Goal: Information Seeking & Learning: Understand process/instructions

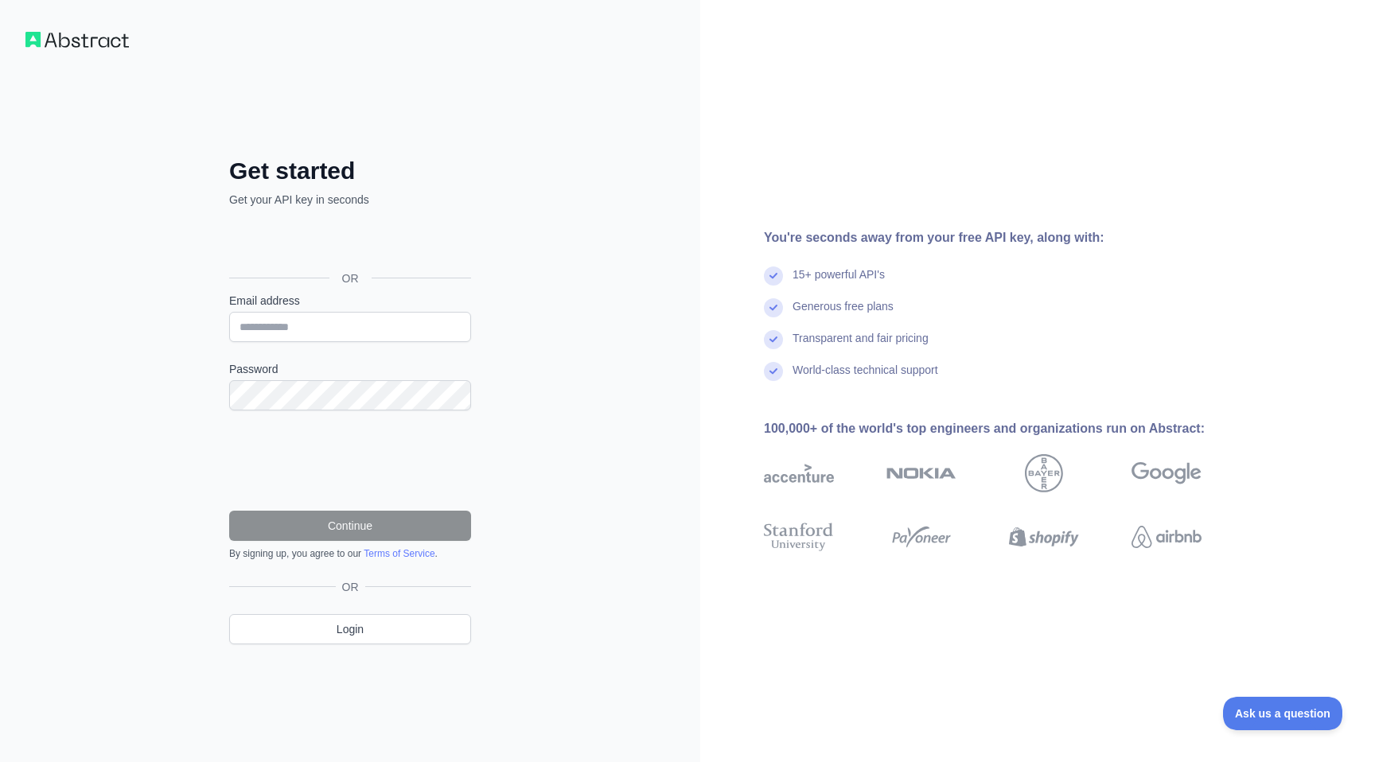
click at [412, 131] on div "Get started Get your API key in seconds OR Email address Password Continue By s…" at bounding box center [350, 381] width 306 height 577
click at [361, 152] on div "Get started Get your API key in seconds OR Email address Password Continue By s…" at bounding box center [350, 381] width 306 height 577
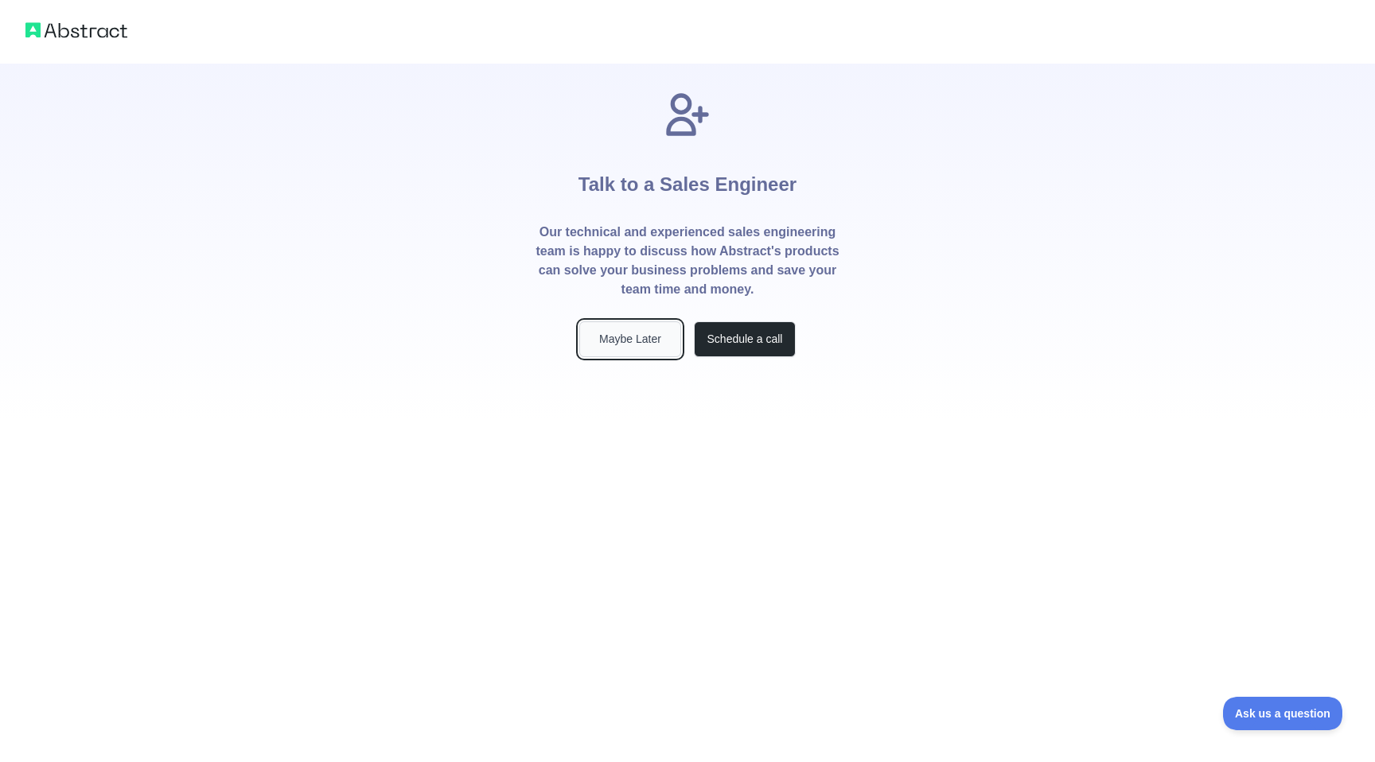
click at [625, 341] on button "Maybe Later" at bounding box center [630, 339] width 102 height 36
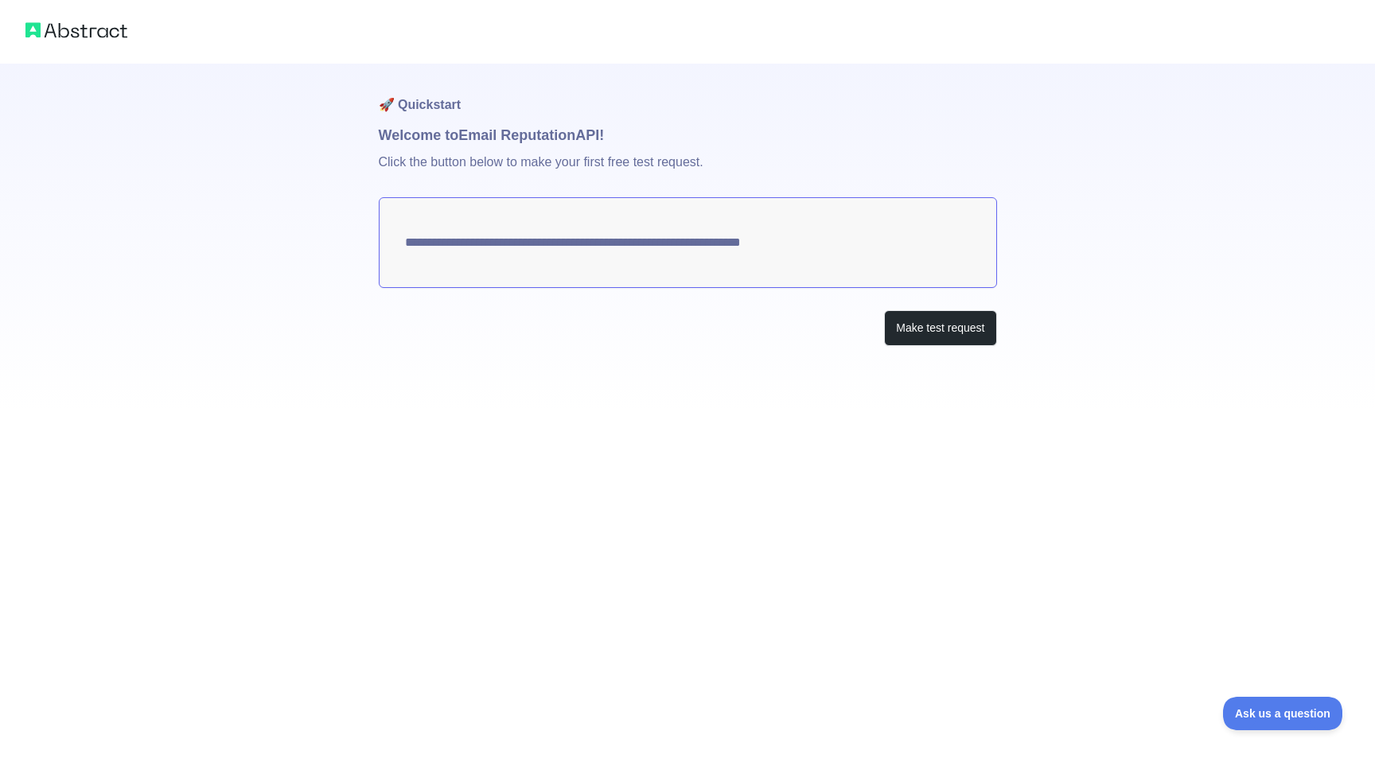
click at [512, 250] on textarea "**********" at bounding box center [688, 242] width 618 height 91
click at [933, 325] on button "Make test request" at bounding box center [940, 328] width 112 height 36
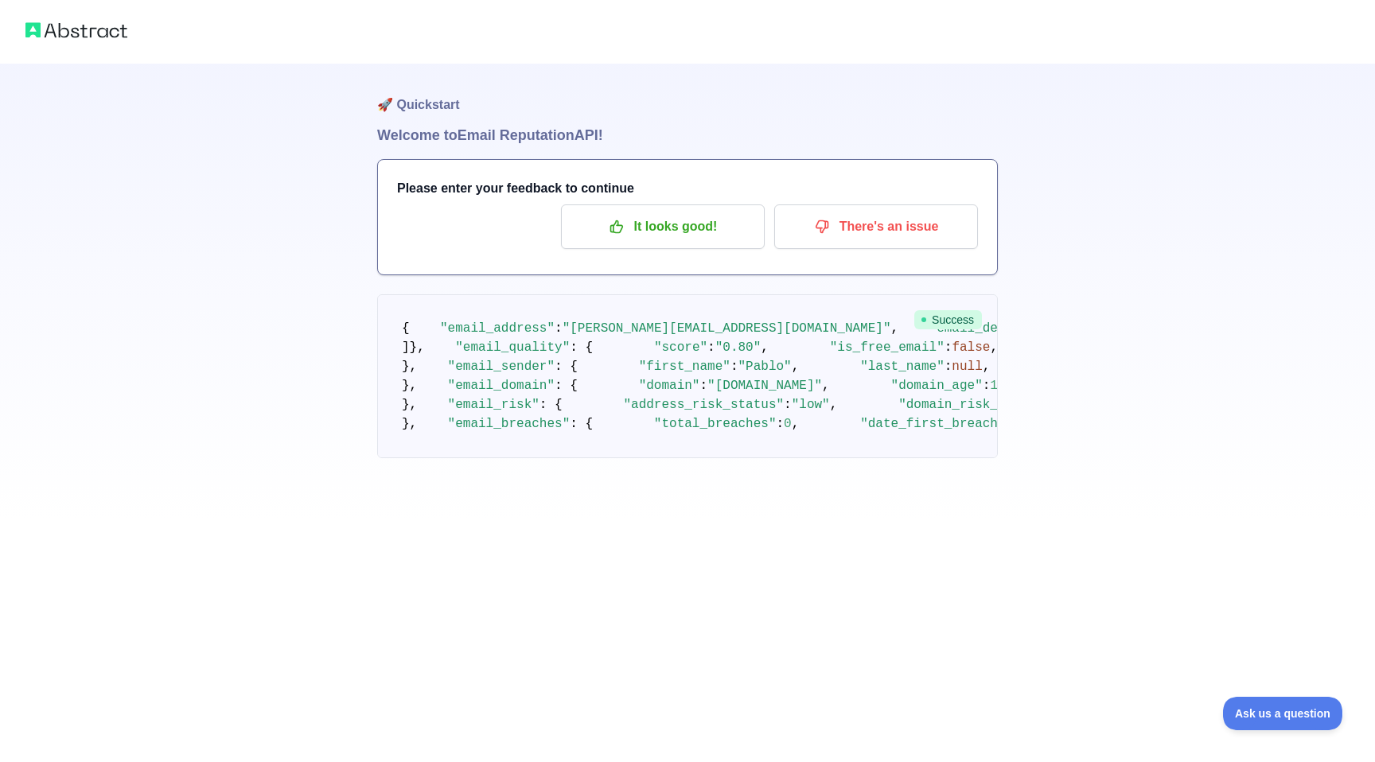
scroll to position [82, 0]
drag, startPoint x: 756, startPoint y: 247, endPoint x: 772, endPoint y: 519, distance: 272.6
click at [772, 458] on pre "{ "email_address" : "[PERSON_NAME][EMAIL_ADDRESS][DOMAIN_NAME]" , "email_delive…" at bounding box center [687, 376] width 621 height 164
drag, startPoint x: 772, startPoint y: 520, endPoint x: 763, endPoint y: 248, distance: 271.4
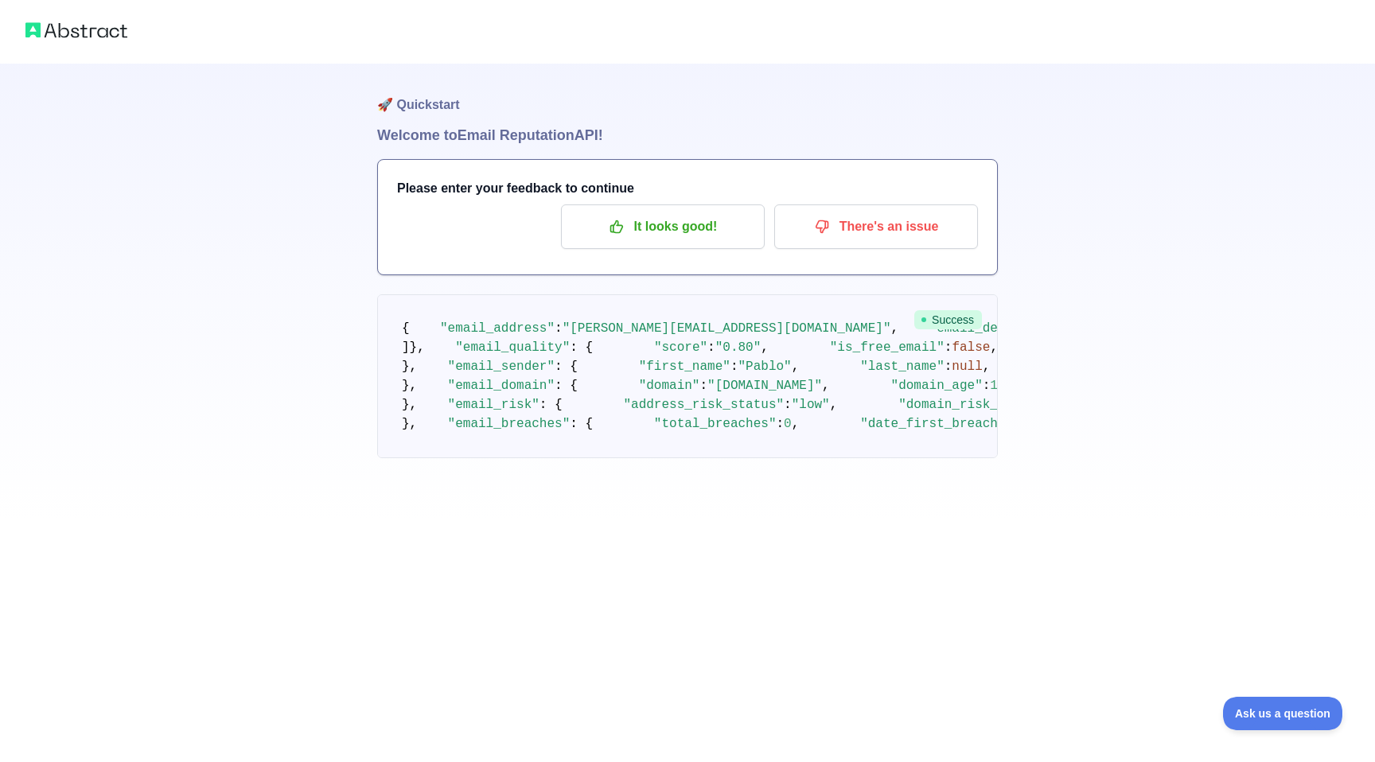
click at [763, 294] on pre "{ "email_address" : "[PERSON_NAME][EMAIL_ADDRESS][DOMAIN_NAME]" , "email_delive…" at bounding box center [687, 376] width 621 height 164
click at [763, 322] on pre "{ "email_address" : "[PERSON_NAME][EMAIL_ADDRESS][DOMAIN_NAME]" , "email_delive…" at bounding box center [687, 376] width 621 height 164
drag, startPoint x: 445, startPoint y: 478, endPoint x: 689, endPoint y: 509, distance: 246.2
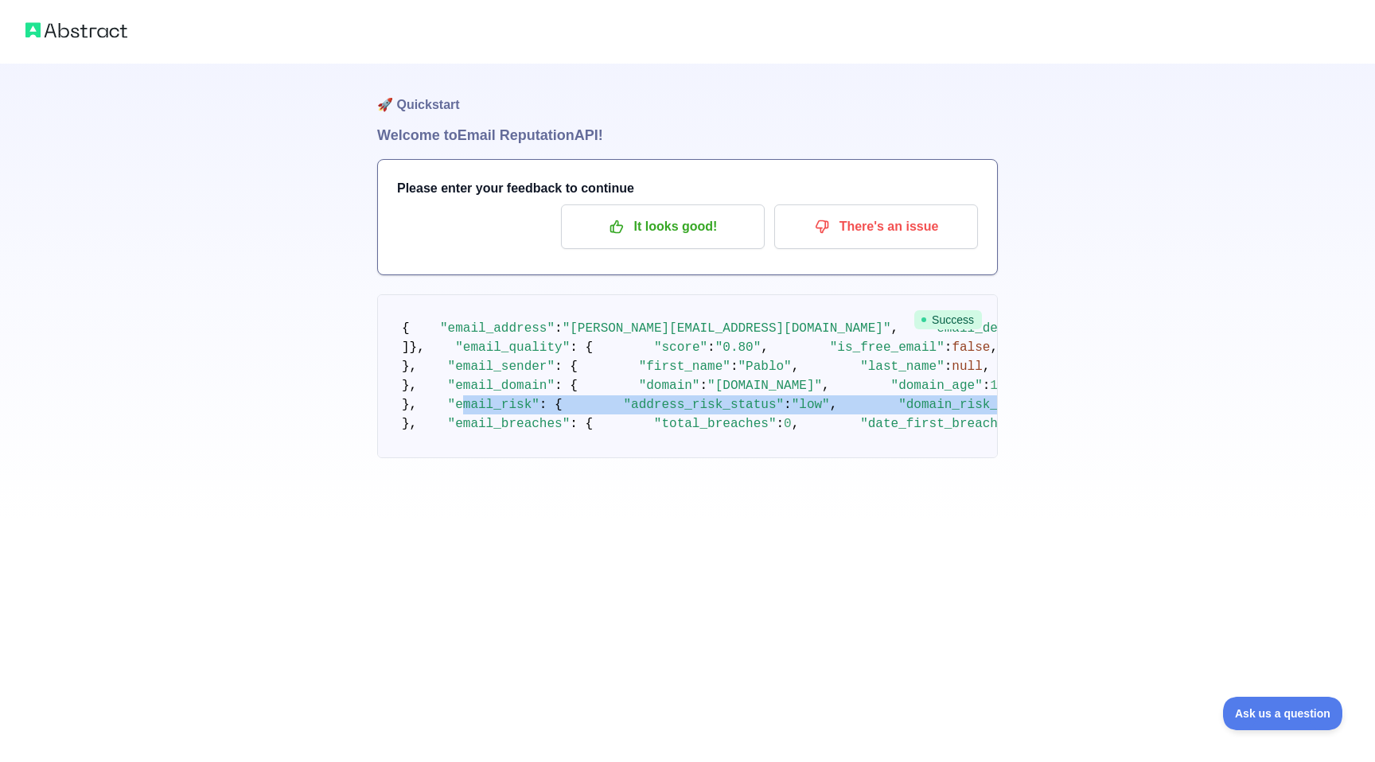
click at [1059, 412] on span ""medium"" at bounding box center [1089, 405] width 61 height 14
drag, startPoint x: 733, startPoint y: 512, endPoint x: 352, endPoint y: 483, distance: 382.2
click at [352, 483] on div "🚀 Quickstart Welcome to Email Reputation API! Please enter your feedback to con…" at bounding box center [687, 261] width 1375 height 522
click at [792, 412] on span ""low"" at bounding box center [811, 405] width 38 height 14
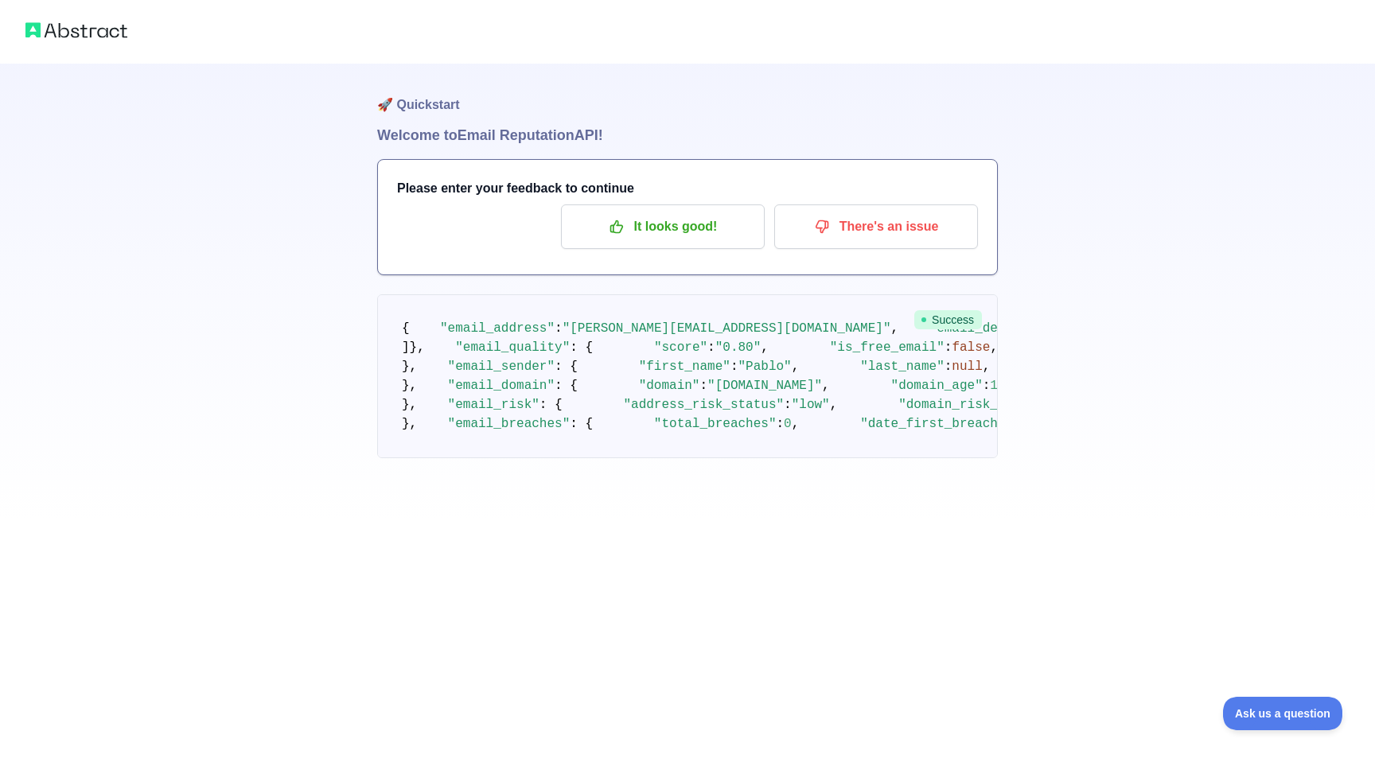
click at [792, 412] on span ""low"" at bounding box center [811, 405] width 38 height 14
click at [1059, 412] on span ""medium"" at bounding box center [1089, 405] width 61 height 14
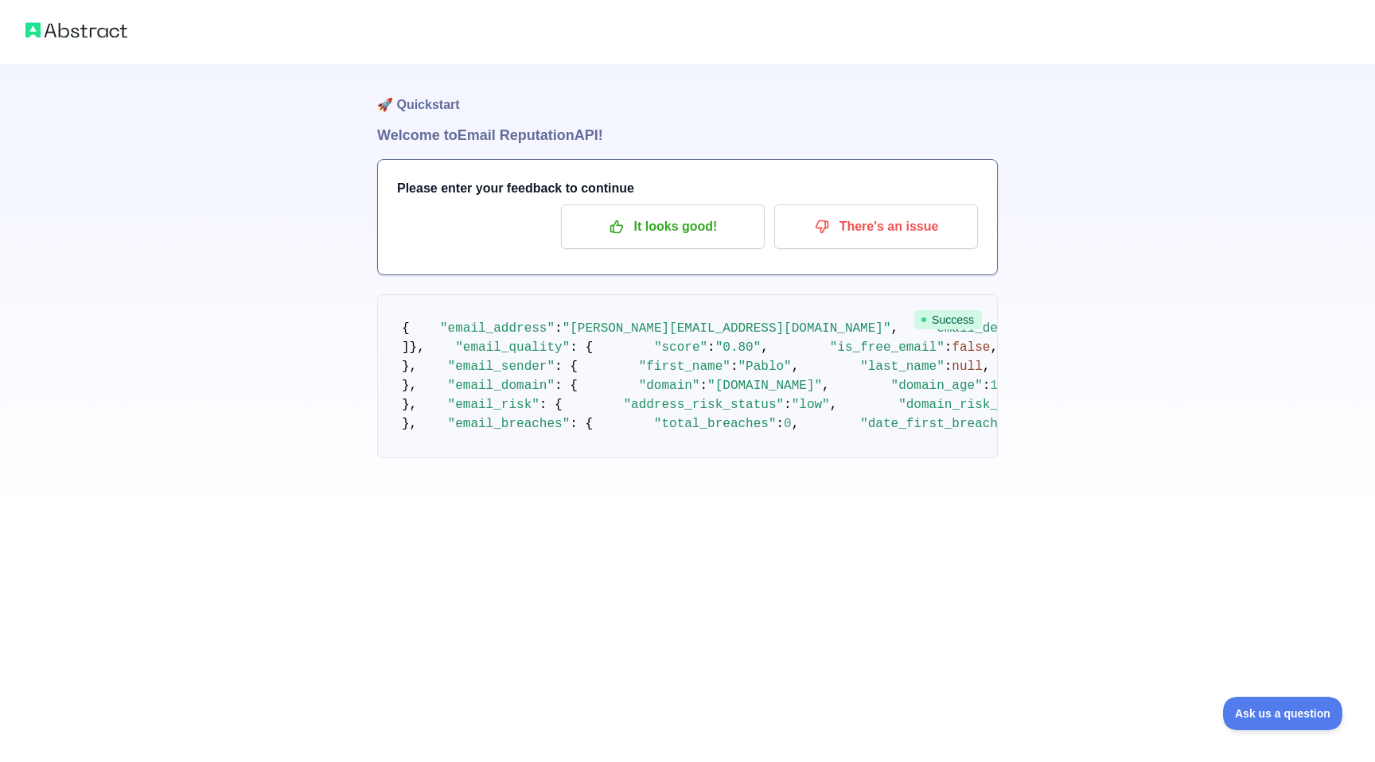
click at [898, 412] on span ""domain_risk_status"" at bounding box center [974, 405] width 153 height 14
click at [741, 458] on pre "{ "email_address" : "[PERSON_NAME][EMAIL_ADDRESS][DOMAIN_NAME]" , "email_delive…" at bounding box center [687, 376] width 621 height 164
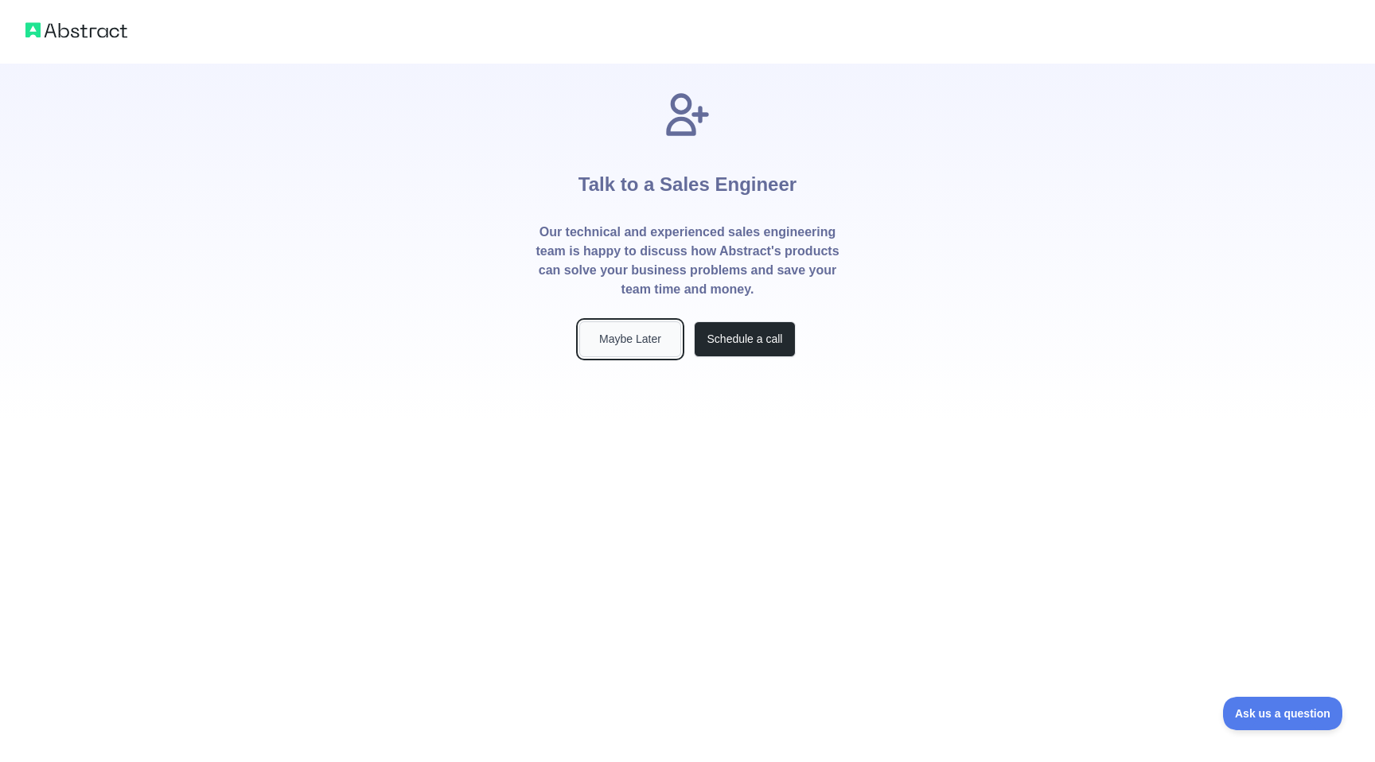
click at [627, 340] on button "Maybe Later" at bounding box center [630, 339] width 102 height 36
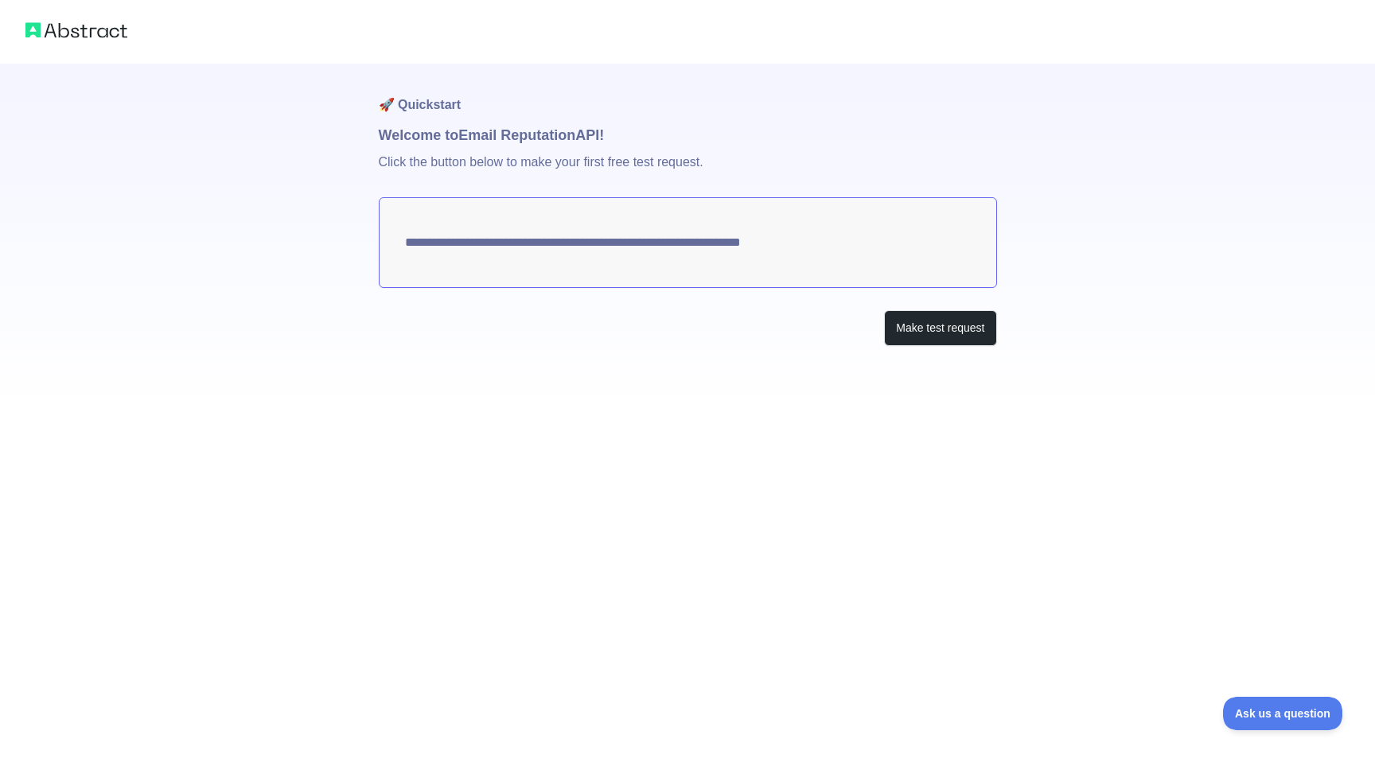
click at [773, 258] on textarea "**********" at bounding box center [688, 242] width 618 height 91
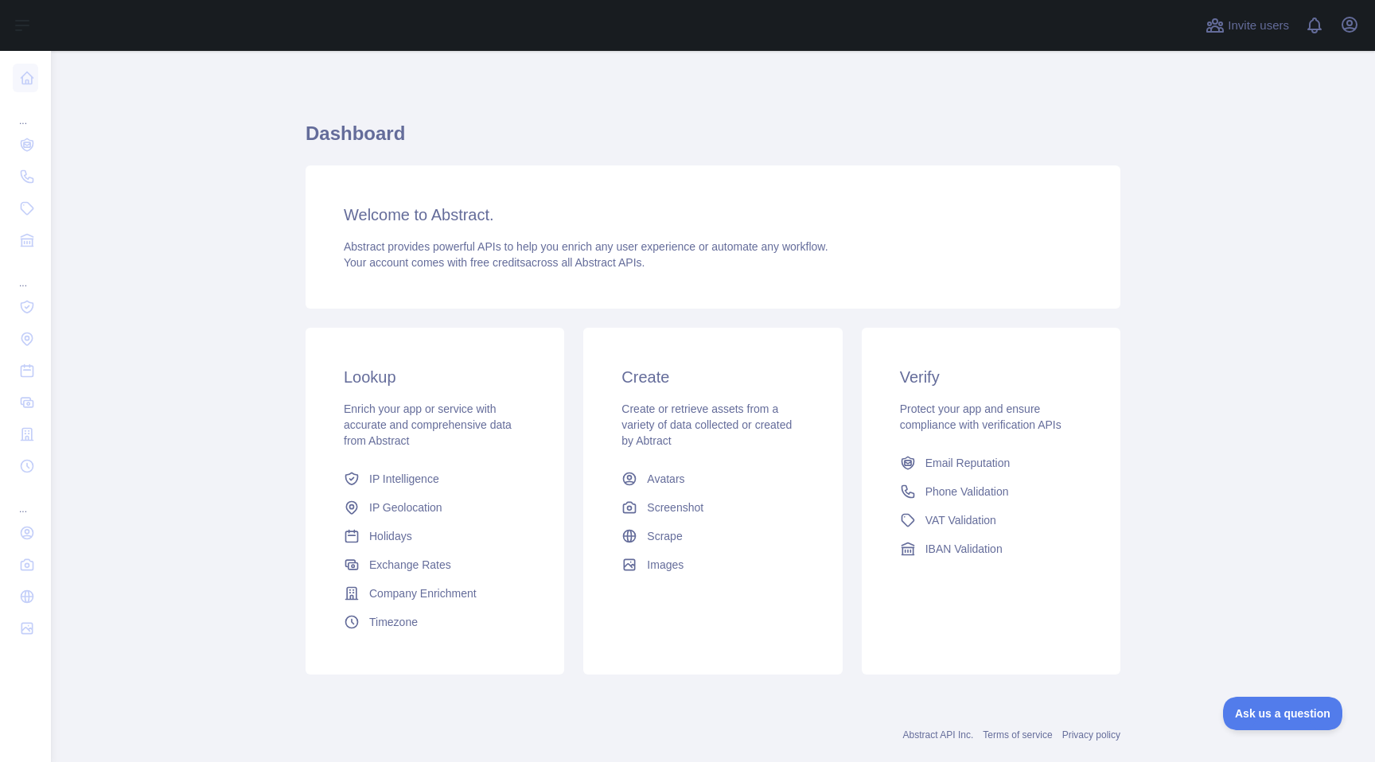
click at [399, 367] on h3 "Lookup" at bounding box center [435, 377] width 182 height 22
click at [954, 461] on span "Email Reputation" at bounding box center [967, 463] width 85 height 16
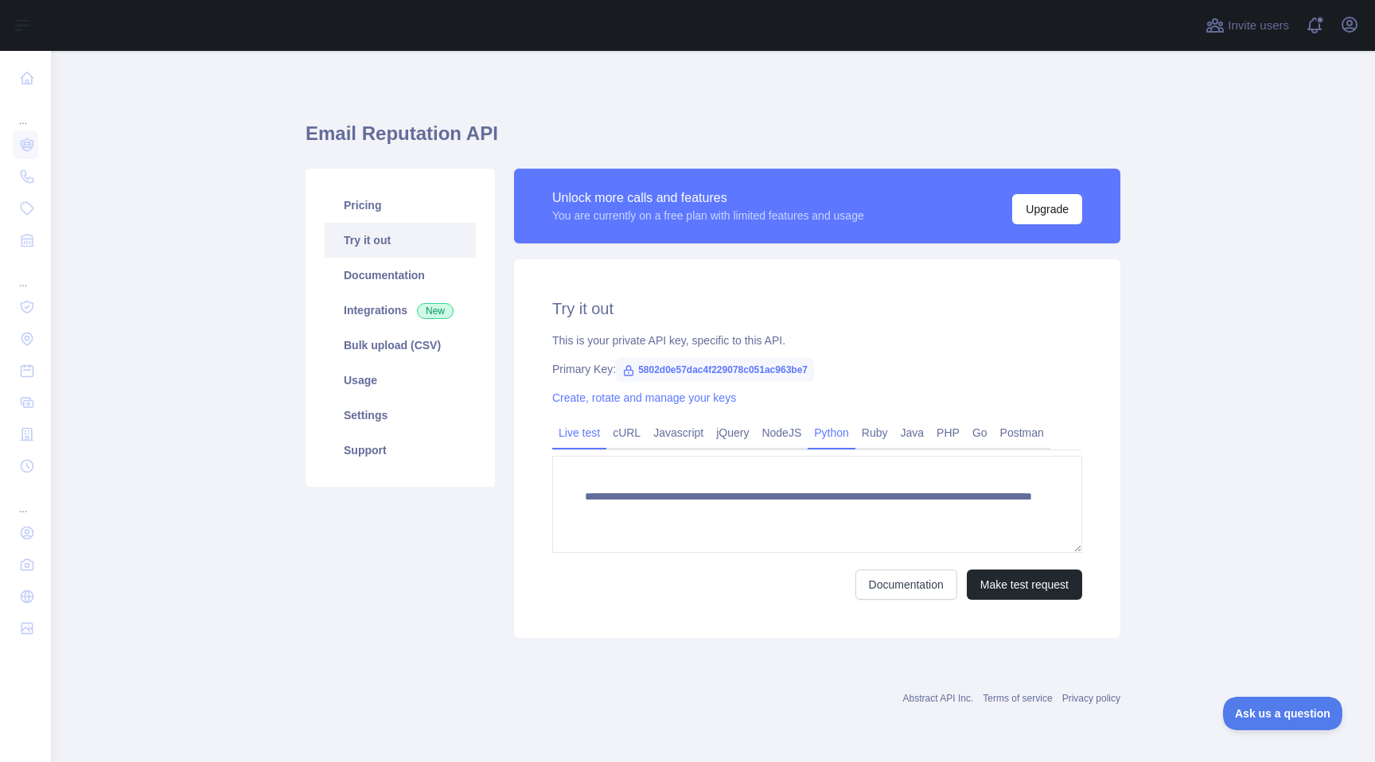
click at [843, 430] on link "Python" at bounding box center [832, 432] width 48 height 25
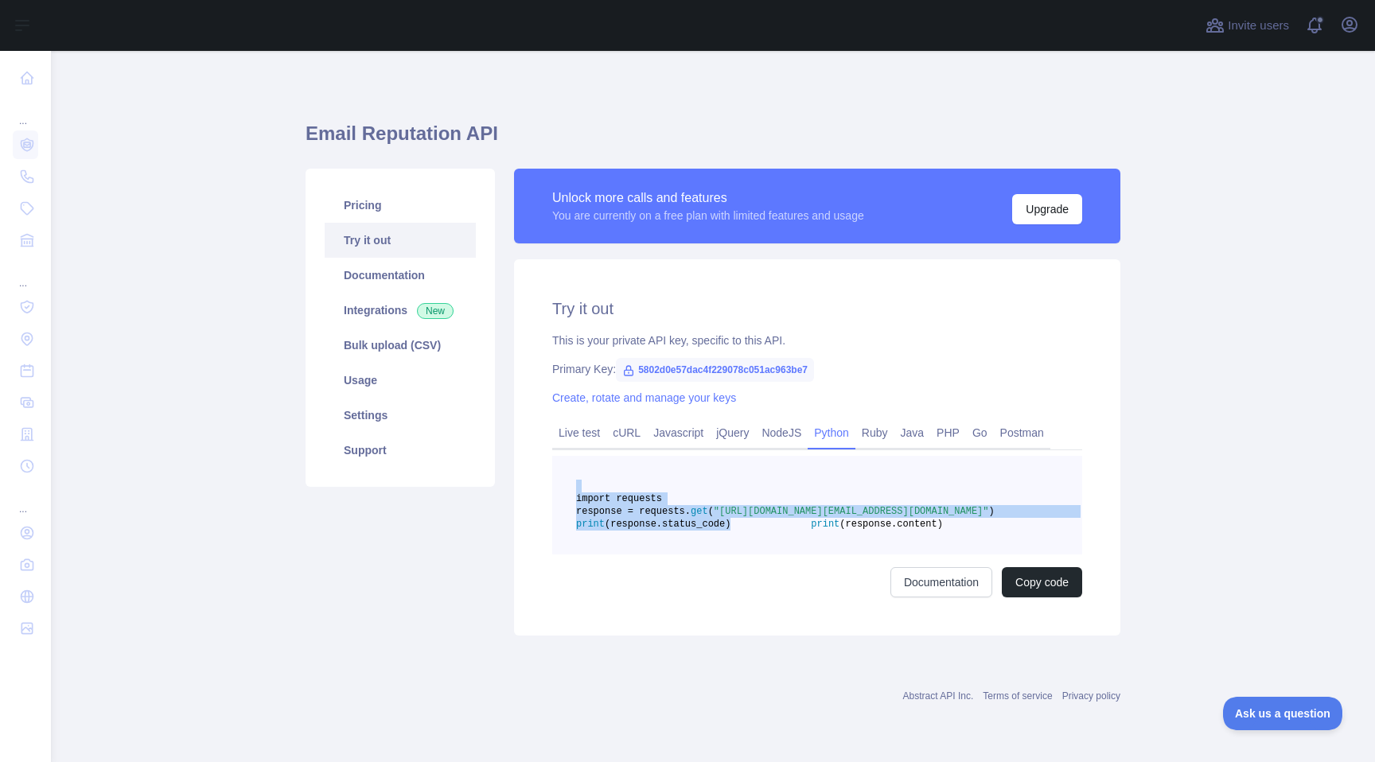
drag, startPoint x: 827, startPoint y: 555, endPoint x: 607, endPoint y: 484, distance: 231.0
click at [607, 484] on pre "import requests response = requests. get ( "https://emailreputation.abstractapi…" at bounding box center [817, 505] width 530 height 99
click at [811, 530] on span "print" at bounding box center [825, 524] width 29 height 11
drag, startPoint x: 627, startPoint y: 500, endPoint x: 863, endPoint y: 600, distance: 256.4
click at [863, 597] on div "import requests response = requests. get ( "https://emailreputation.abstractapi…" at bounding box center [817, 527] width 530 height 142
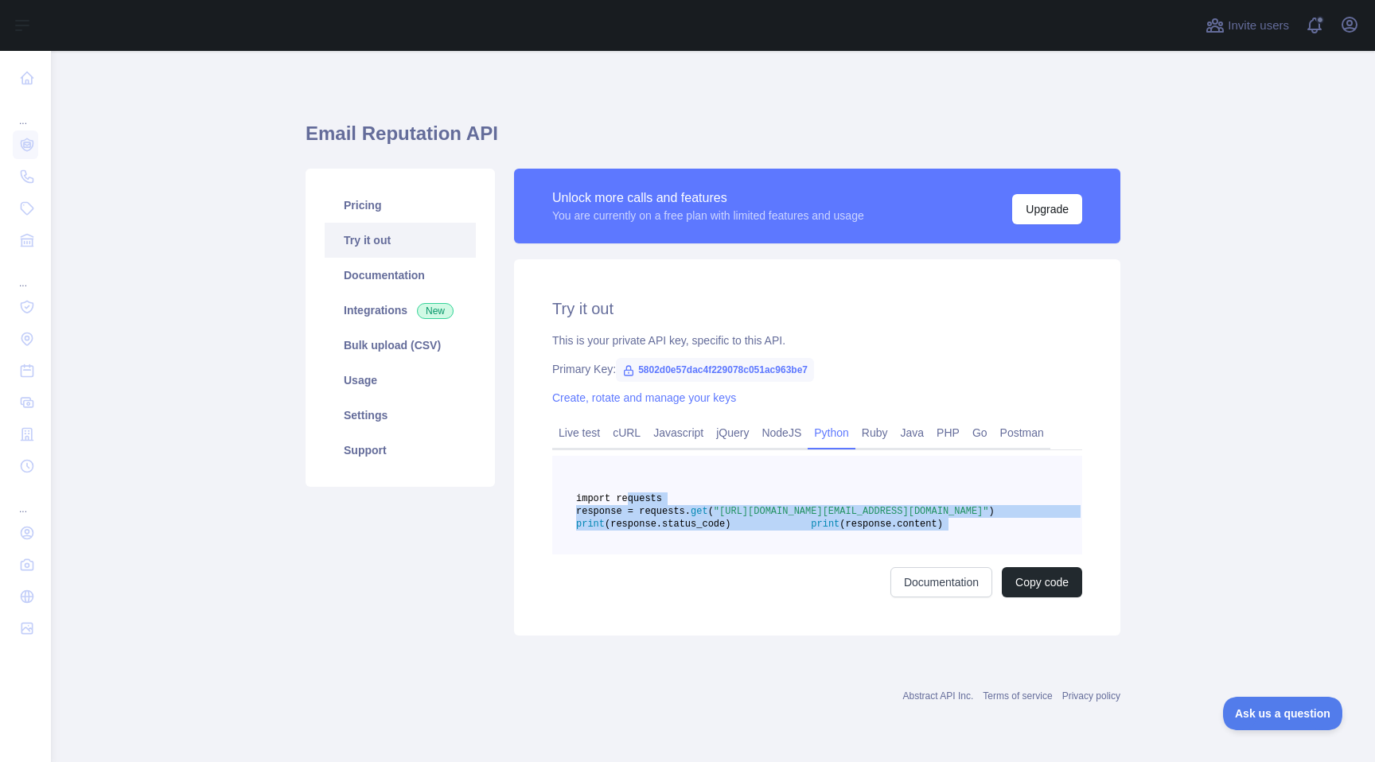
click at [836, 555] on pre "import requests response = requests. get ( "https://emailreputation.abstractapi…" at bounding box center [817, 505] width 530 height 99
drag, startPoint x: 836, startPoint y: 582, endPoint x: 602, endPoint y: 482, distance: 254.2
click at [602, 482] on pre "import requests response = requests. get ( "https://emailreputation.abstractapi…" at bounding box center [817, 505] width 530 height 99
click at [1151, 371] on main "Email Reputation API Pricing Try it out Documentation Integrations New Bulk upl…" at bounding box center [713, 406] width 1324 height 711
click at [1195, 263] on main "Email Reputation API Pricing Try it out Documentation Integrations New Bulk upl…" at bounding box center [713, 406] width 1324 height 711
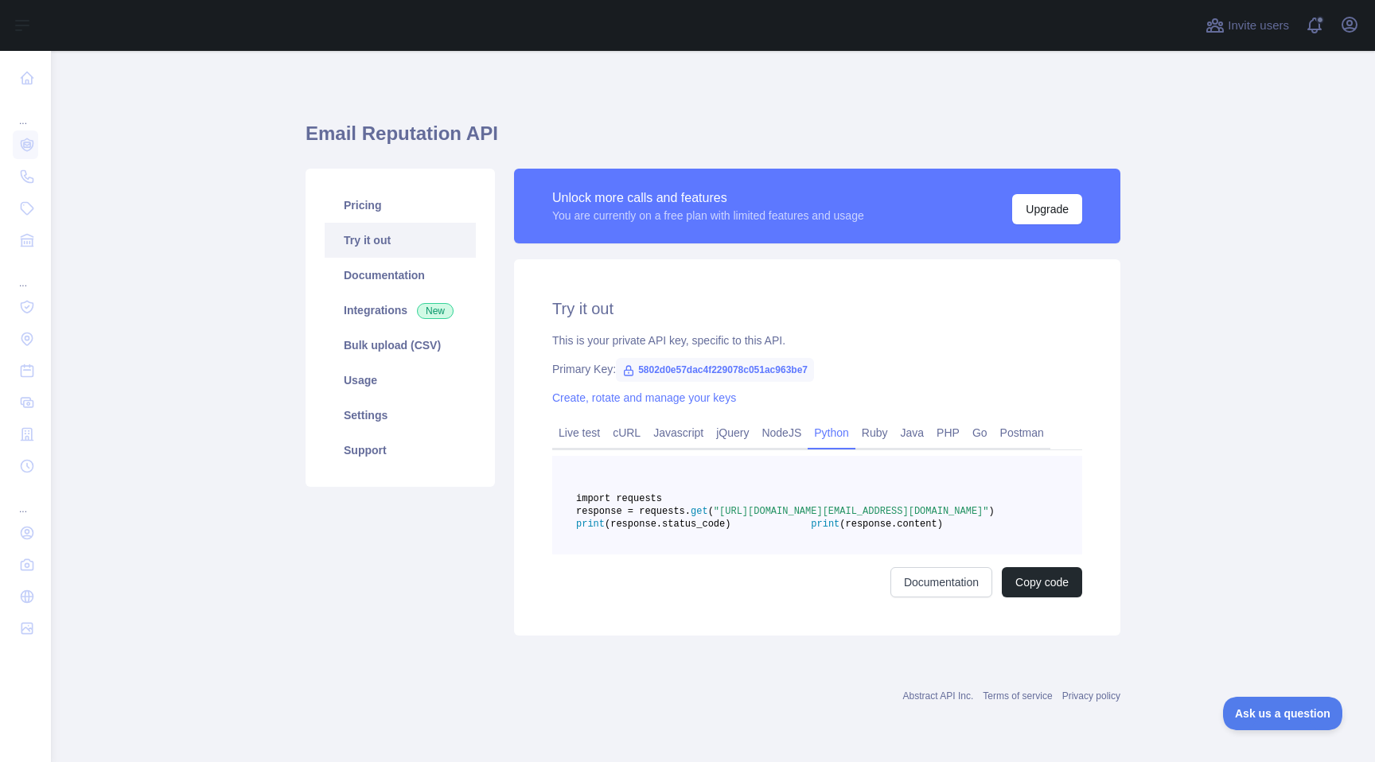
click at [1202, 266] on main "Email Reputation API Pricing Try it out Documentation Integrations New Bulk upl…" at bounding box center [713, 406] width 1324 height 711
